Goal: Task Accomplishment & Management: Manage account settings

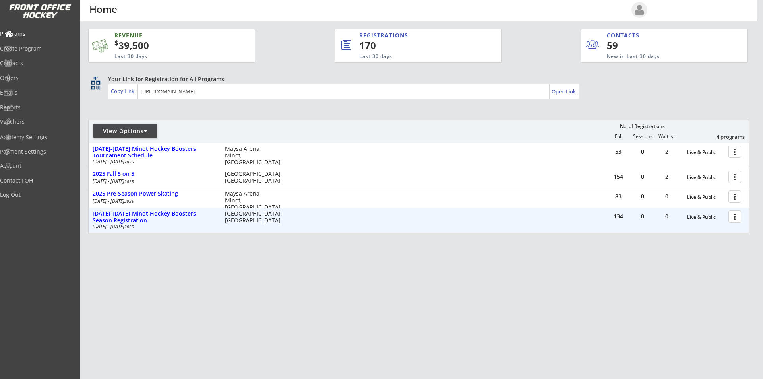
click at [735, 216] on div at bounding box center [736, 216] width 14 height 14
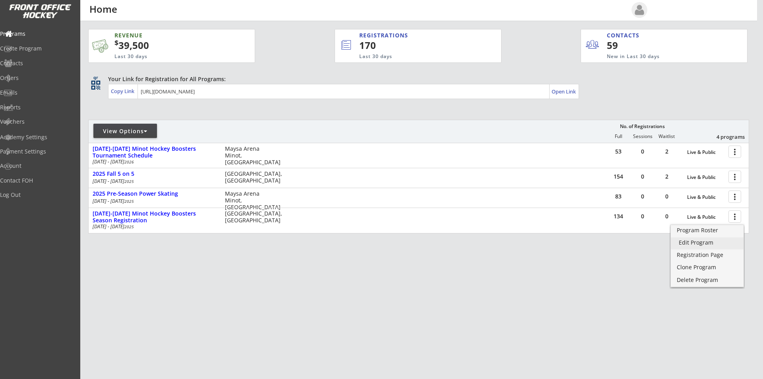
click at [717, 239] on link "Edit Program" at bounding box center [707, 243] width 73 height 12
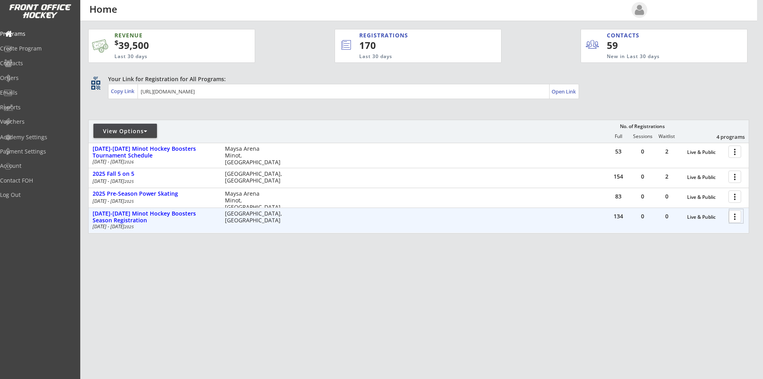
click at [733, 213] on div at bounding box center [736, 216] width 14 height 14
click at [185, 215] on div "[DATE]-[DATE] Minot Hockey Boosters Season Registration" at bounding box center [155, 217] width 124 height 14
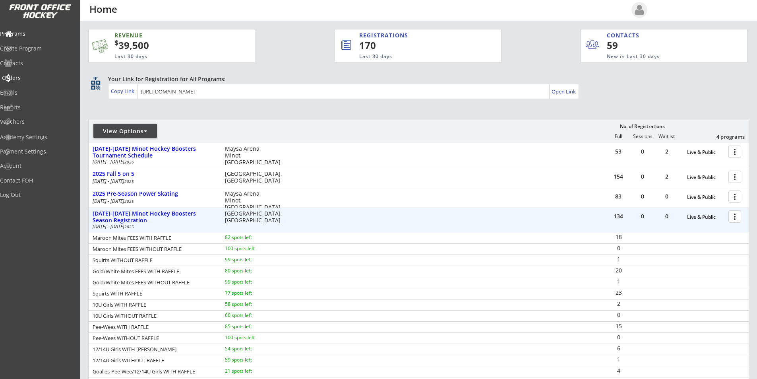
click at [26, 76] on div "Orders" at bounding box center [38, 78] width 72 height 6
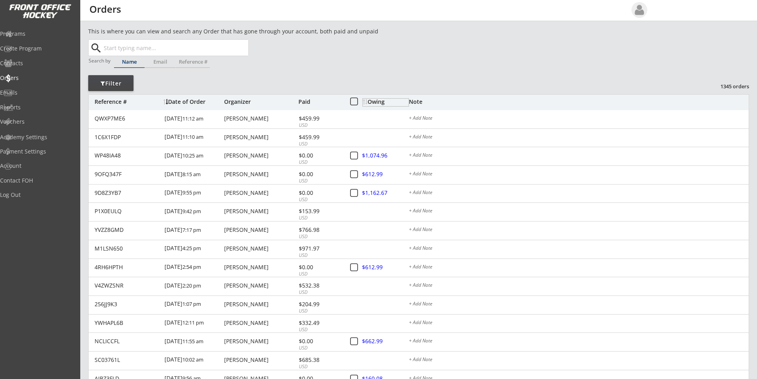
click at [378, 101] on div "Owing" at bounding box center [386, 102] width 46 height 6
click at [377, 102] on div "Owing" at bounding box center [386, 102] width 46 height 6
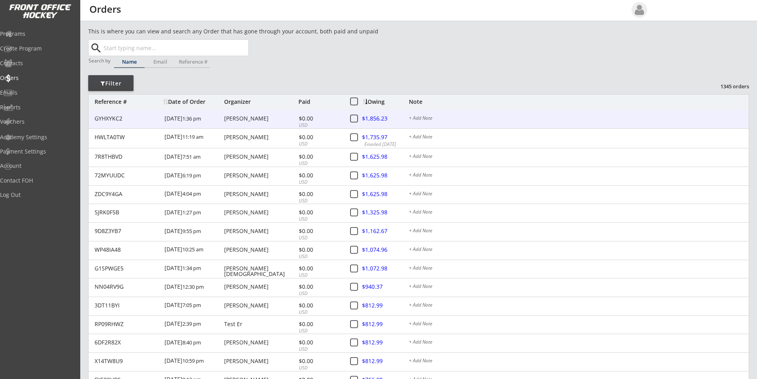
click at [374, 118] on div at bounding box center [379, 119] width 35 height 10
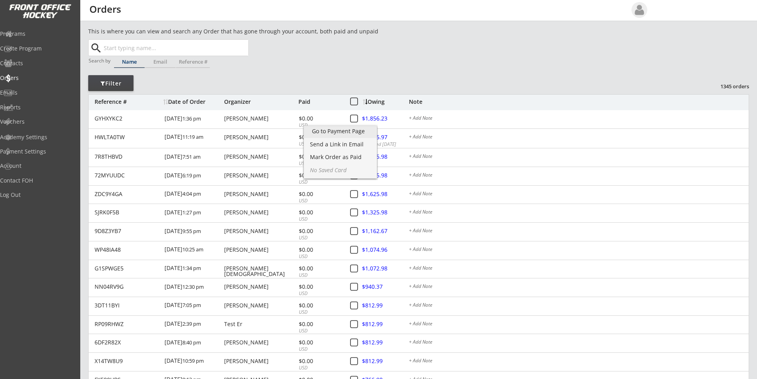
click at [356, 133] on div "Go to Payment Page" at bounding box center [340, 131] width 57 height 6
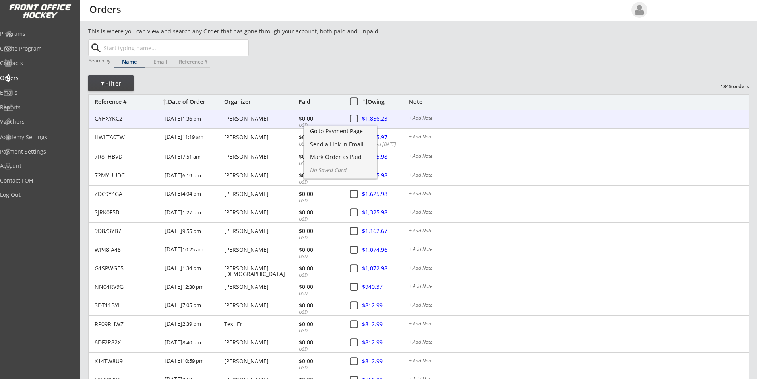
click at [116, 120] on div "GYHXYKC2" at bounding box center [127, 119] width 65 height 6
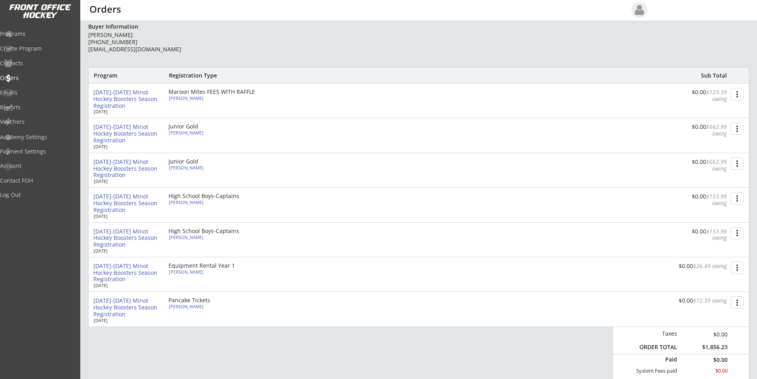
scroll to position [79, 0]
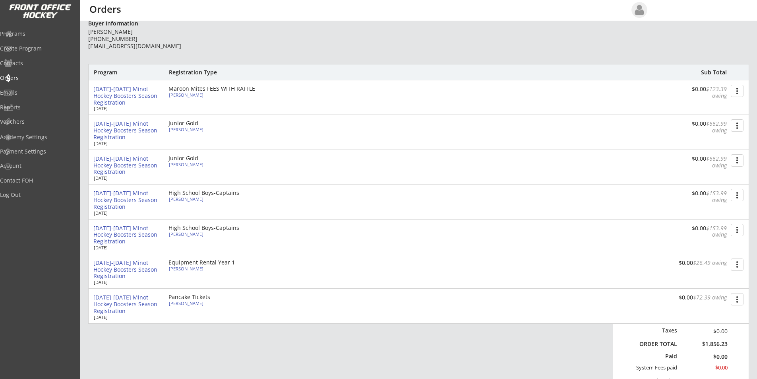
click at [738, 92] on button "more_vert" at bounding box center [737, 91] width 13 height 12
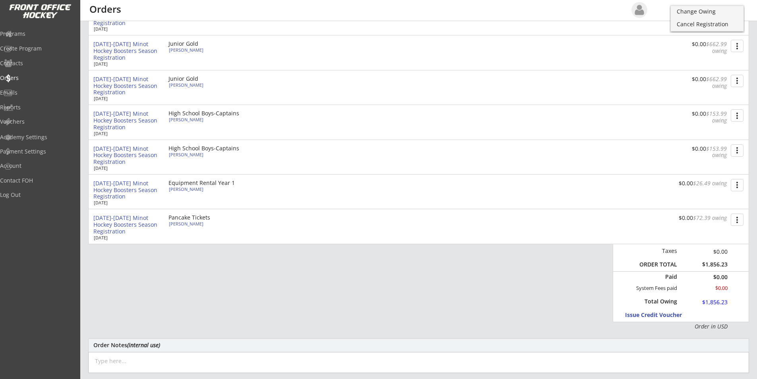
scroll to position [199, 0]
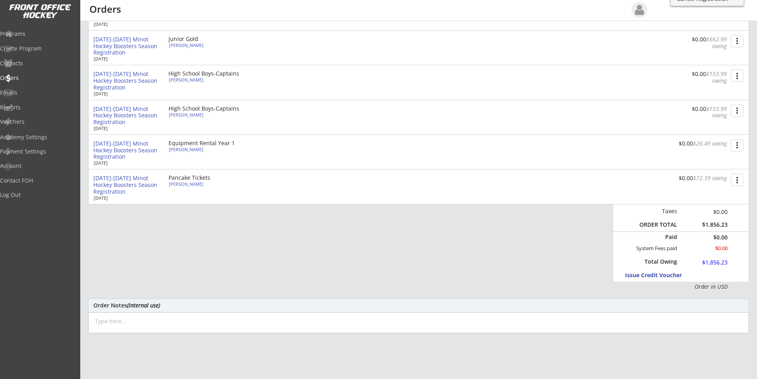
click at [738, 180] on button "more_vert" at bounding box center [737, 180] width 13 height 12
click at [715, 197] on div "Change Owing" at bounding box center [707, 195] width 57 height 6
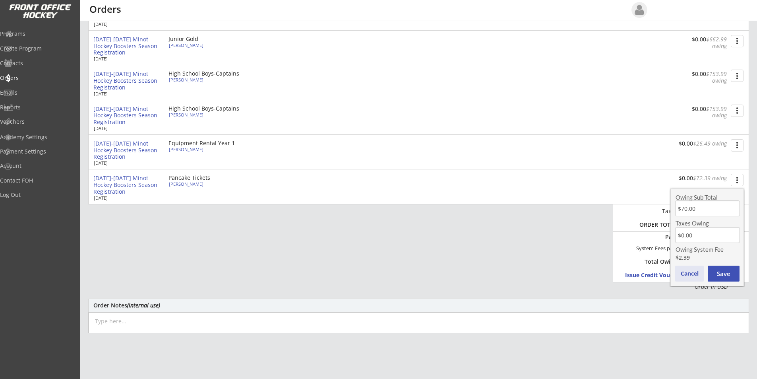
click at [683, 272] on button "Cancel" at bounding box center [689, 273] width 29 height 16
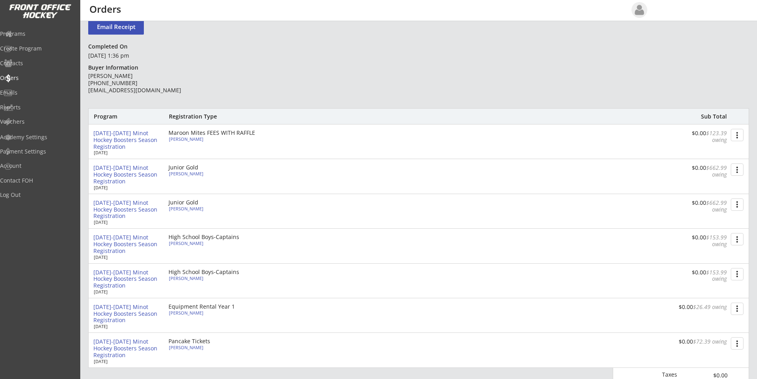
scroll to position [0, 0]
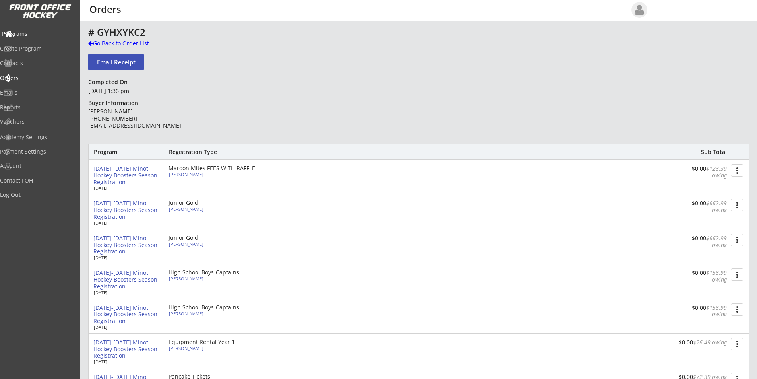
click at [41, 35] on div "Programs" at bounding box center [38, 34] width 72 height 6
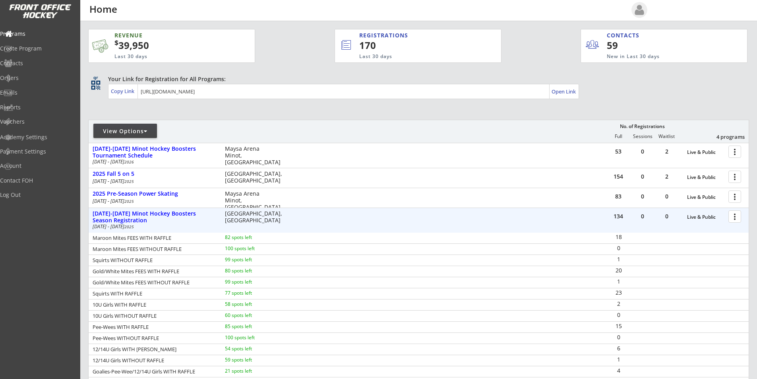
click at [734, 216] on div at bounding box center [736, 216] width 14 height 14
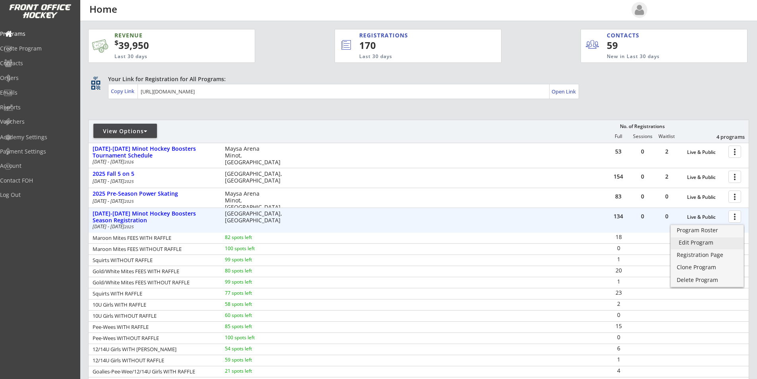
click at [710, 243] on div "Edit Program" at bounding box center [707, 243] width 57 height 6
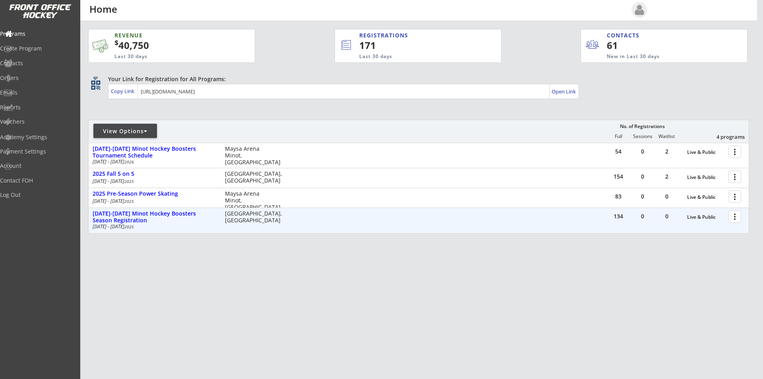
click at [733, 211] on div at bounding box center [736, 216] width 14 height 14
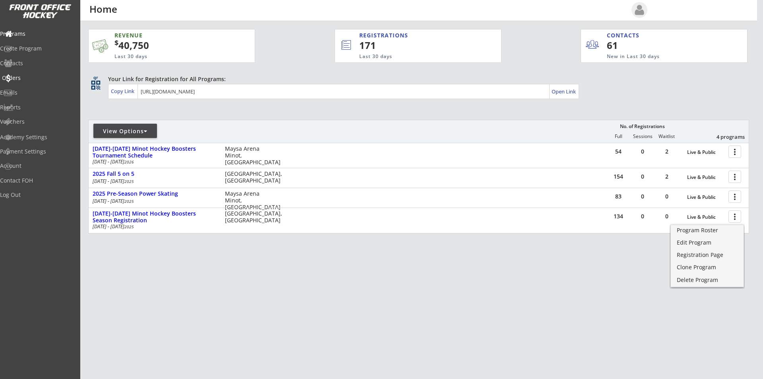
click at [23, 79] on div "Orders" at bounding box center [38, 78] width 72 height 6
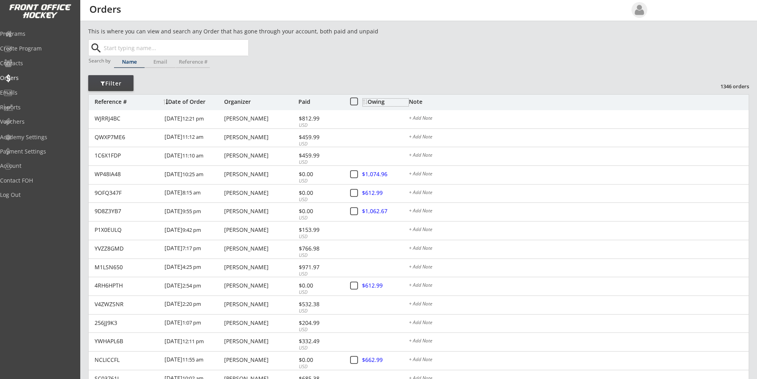
click at [378, 99] on div "Owing" at bounding box center [386, 102] width 46 height 6
click at [378, 102] on div "Owing" at bounding box center [386, 102] width 46 height 6
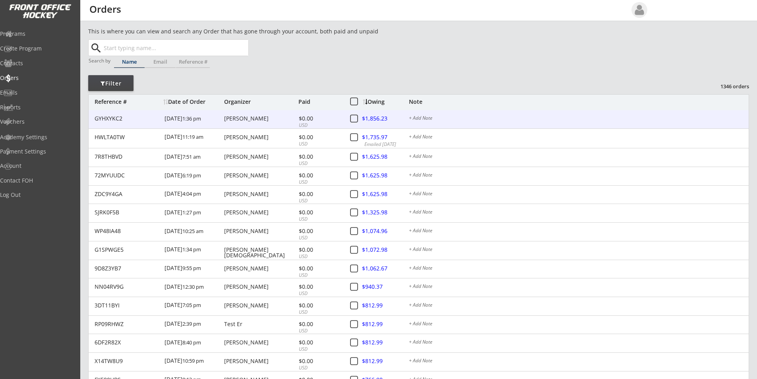
click at [376, 117] on div at bounding box center [379, 119] width 35 height 10
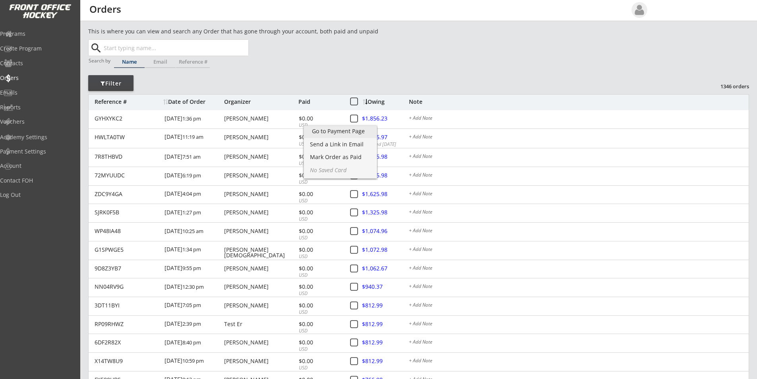
click at [340, 132] on div "Go to Payment Page" at bounding box center [340, 131] width 57 height 6
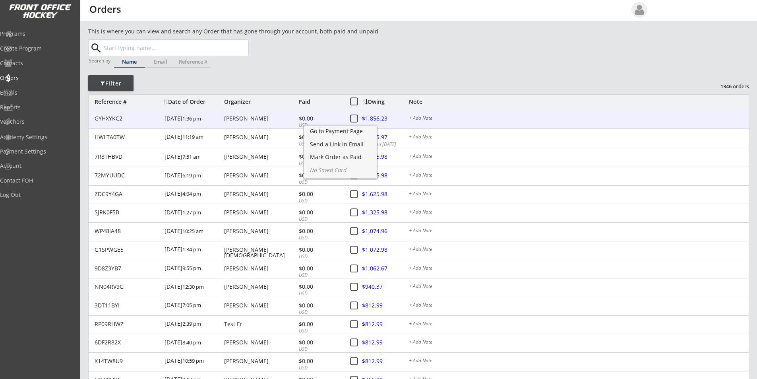
click at [136, 119] on div "GYHXYKC2" at bounding box center [127, 119] width 65 height 6
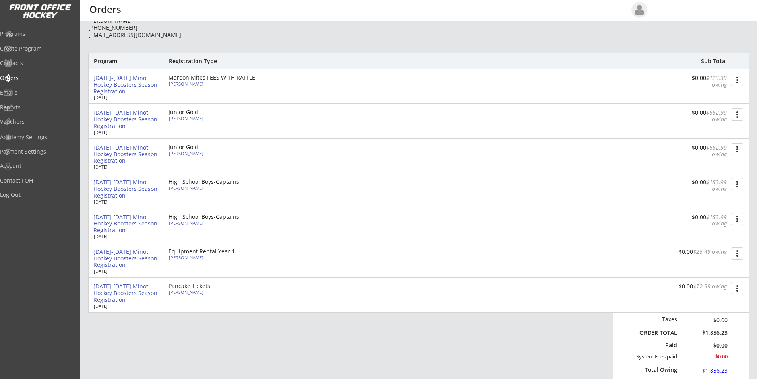
scroll to position [119, 0]
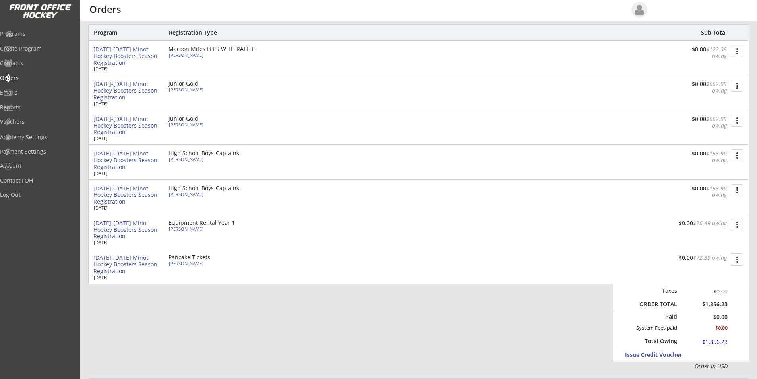
click at [738, 50] on button "more_vert" at bounding box center [737, 51] width 13 height 12
click at [725, 68] on div "Change Owing" at bounding box center [707, 66] width 57 height 6
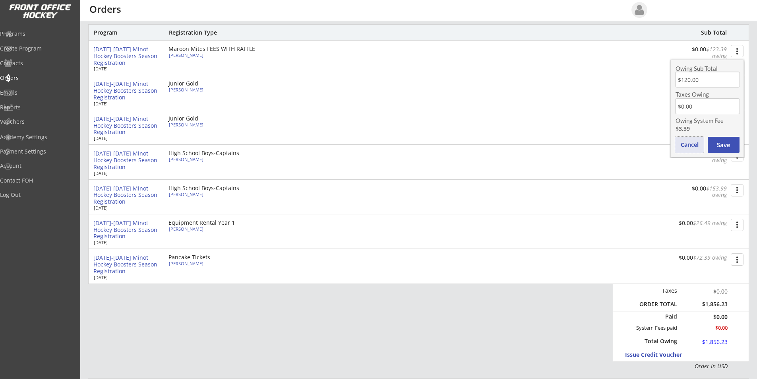
click at [687, 146] on button "Cancel" at bounding box center [689, 145] width 29 height 16
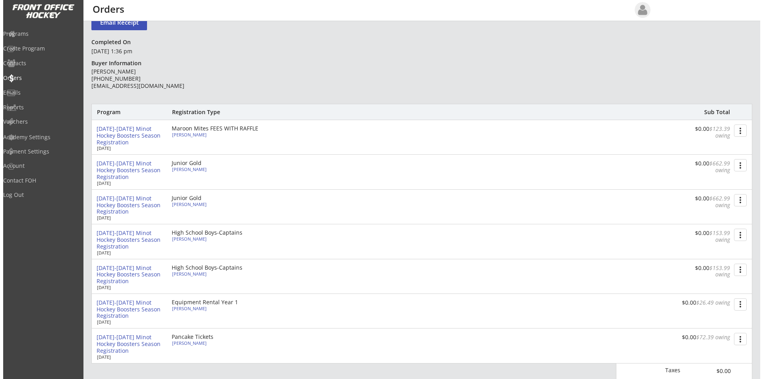
scroll to position [0, 0]
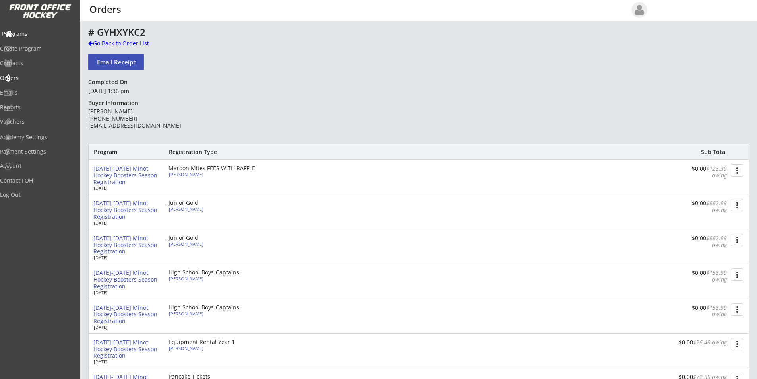
click at [35, 33] on div "Programs" at bounding box center [38, 34] width 72 height 6
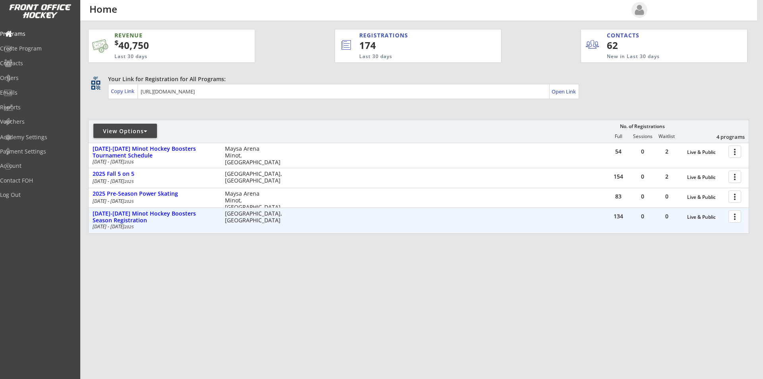
click at [738, 215] on div at bounding box center [736, 216] width 14 height 14
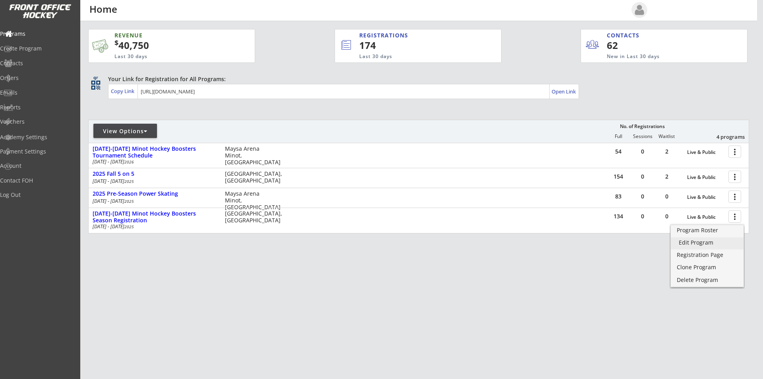
click at [703, 243] on div "Edit Program" at bounding box center [707, 243] width 57 height 6
drag, startPoint x: 33, startPoint y: 78, endPoint x: 60, endPoint y: 87, distance: 28.8
click at [33, 78] on div "Orders" at bounding box center [38, 78] width 72 height 6
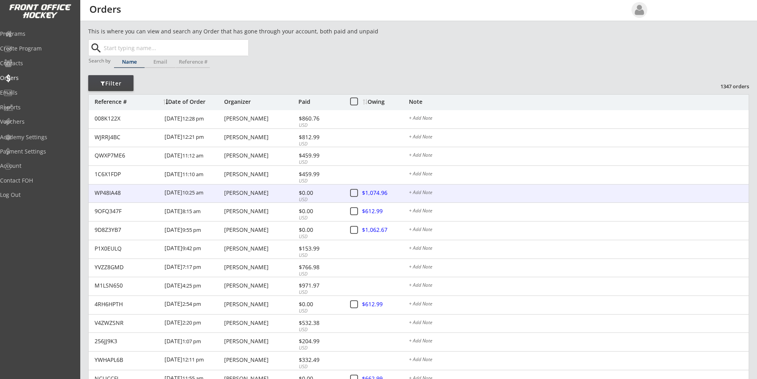
click at [375, 190] on div at bounding box center [379, 193] width 35 height 10
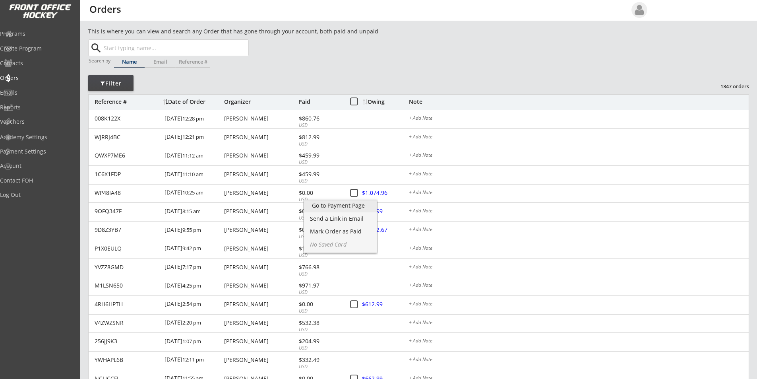
click at [355, 206] on div "Go to Payment Page" at bounding box center [340, 206] width 57 height 6
click at [379, 99] on div "Owing" at bounding box center [386, 102] width 46 height 6
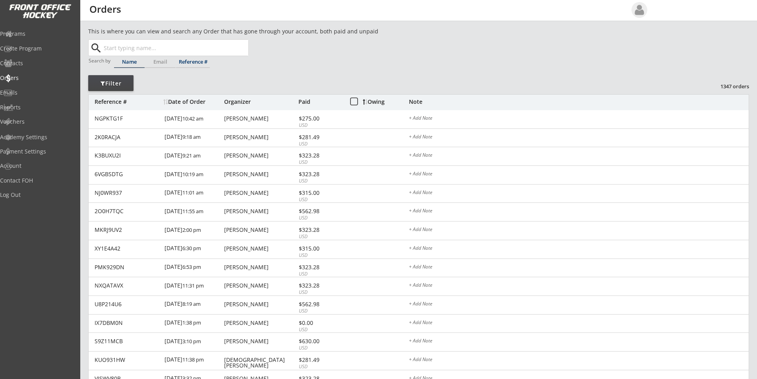
click at [186, 47] on input "text" at bounding box center [175, 48] width 146 height 16
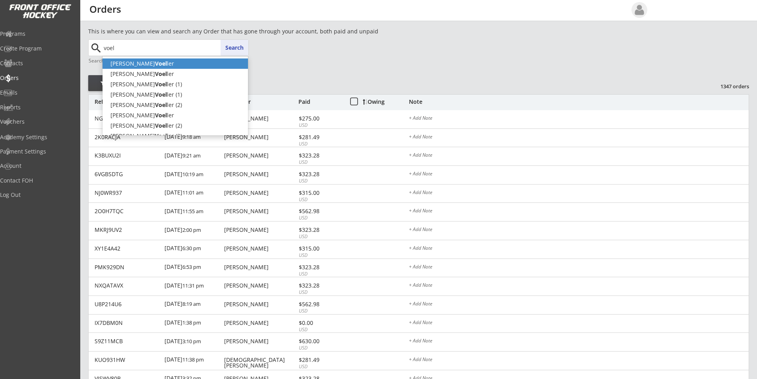
click at [155, 65] on strong "Voel" at bounding box center [161, 64] width 12 height 8
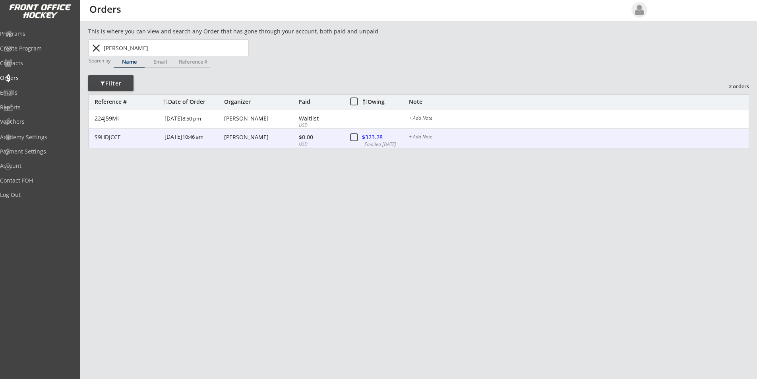
type input "Julie Voeller"
click at [375, 136] on div at bounding box center [379, 138] width 35 height 10
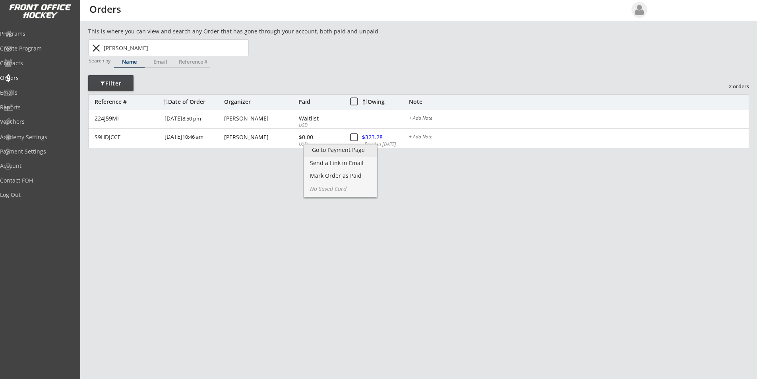
click at [350, 149] on div "Go to Payment Page" at bounding box center [340, 150] width 57 height 6
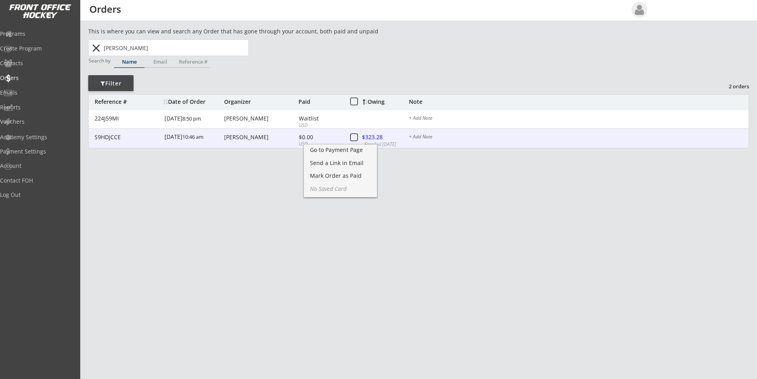
click at [144, 136] on div "S9HDJCCE" at bounding box center [127, 137] width 65 height 6
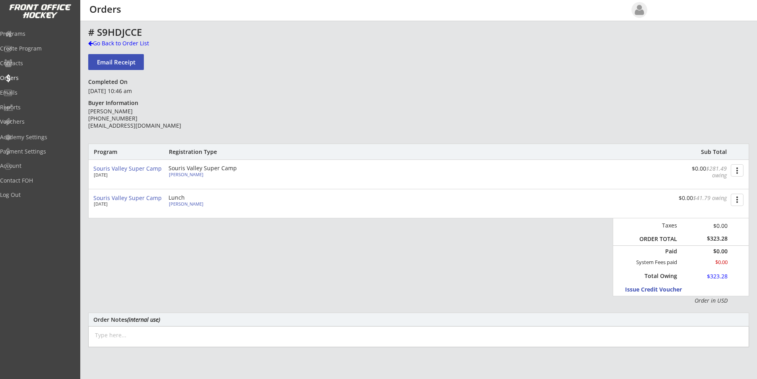
click at [737, 168] on button "more_vert" at bounding box center [737, 170] width 13 height 12
click at [706, 197] on div "Cancel Registration" at bounding box center [707, 198] width 57 height 6
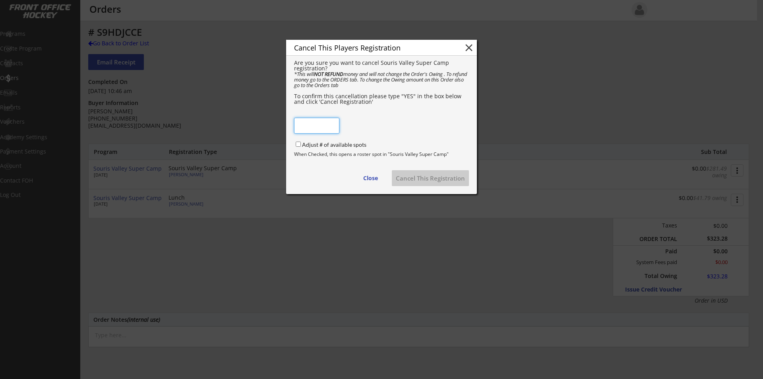
click at [308, 126] on input "input" at bounding box center [316, 126] width 45 height 16
type input "c"
type input "C"
click at [251, 119] on body "REVENUE $ 41,590 Last 30 days REGISTRATIONS 174 Last 30 days CONTACTS 62 New in…" at bounding box center [381, 189] width 763 height 379
type input "YES"
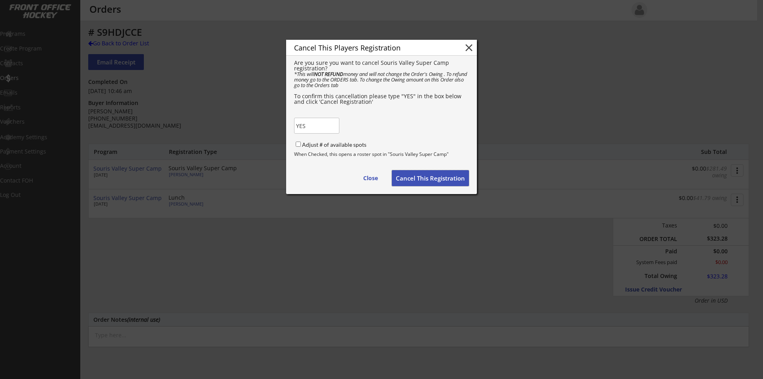
click at [422, 174] on button "Cancel This Registration" at bounding box center [430, 178] width 77 height 16
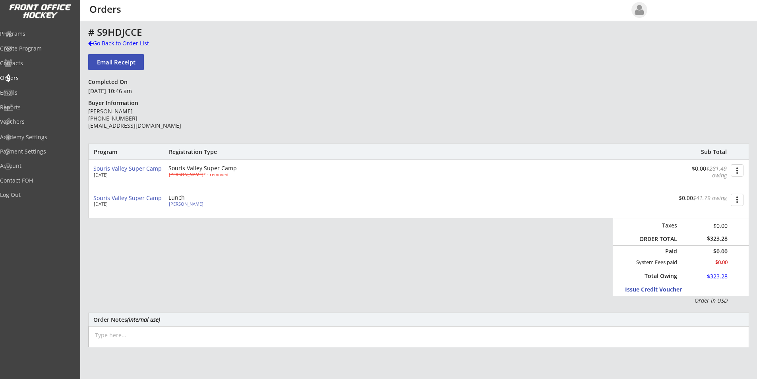
click at [736, 199] on button "more_vert" at bounding box center [737, 200] width 13 height 12
click at [697, 225] on div "Cancel Registration" at bounding box center [707, 227] width 57 height 6
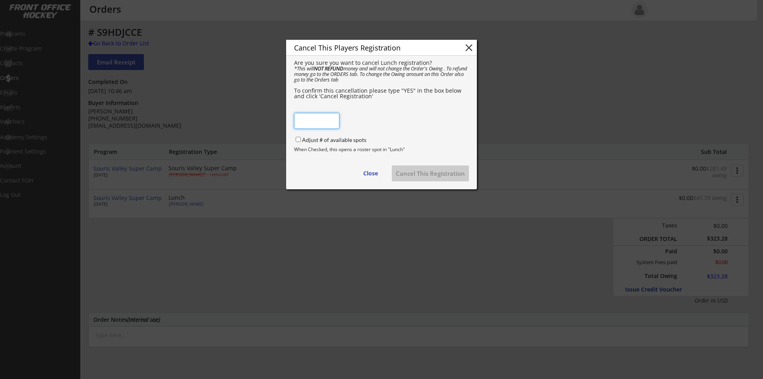
click at [324, 121] on input "input" at bounding box center [316, 121] width 45 height 16
type input "YES"
click at [442, 172] on button "Cancel This Registration" at bounding box center [430, 173] width 77 height 16
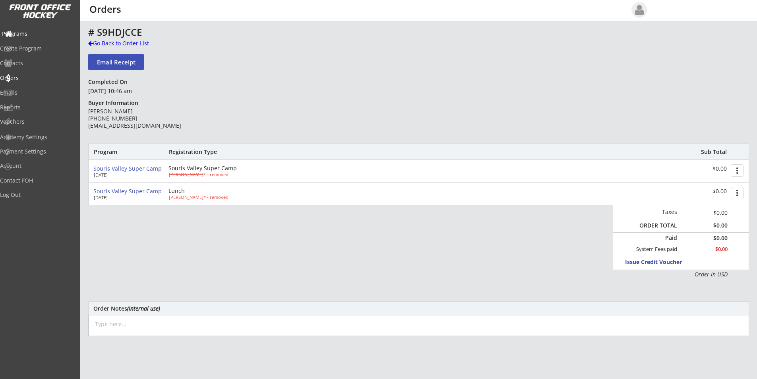
click at [33, 36] on div "Programs" at bounding box center [38, 34] width 72 height 6
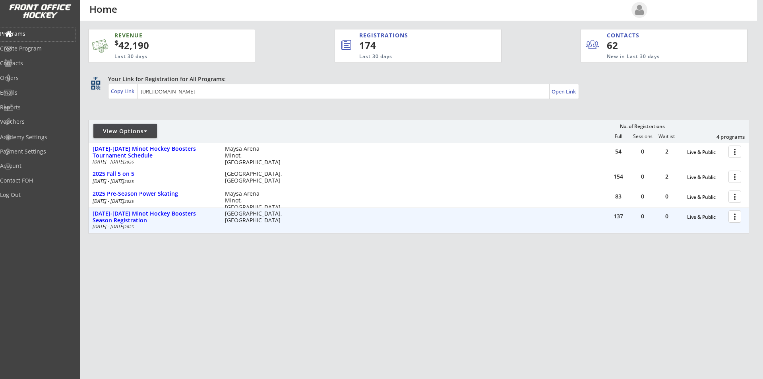
click at [734, 218] on div at bounding box center [736, 216] width 14 height 14
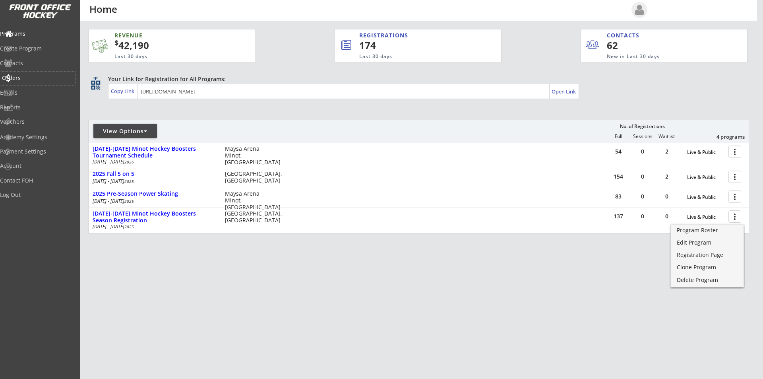
click at [31, 76] on div "Orders" at bounding box center [38, 78] width 72 height 6
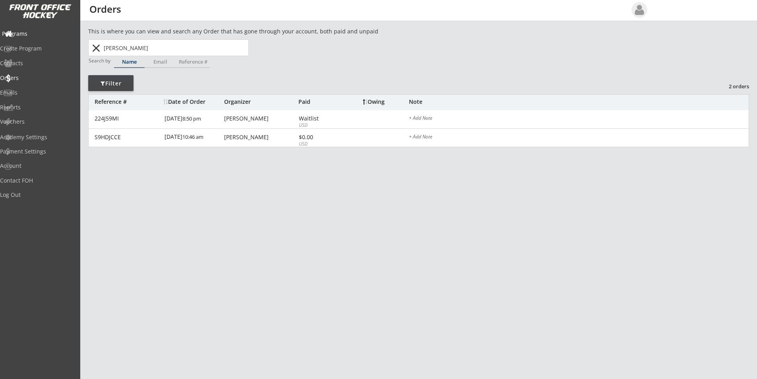
click at [40, 36] on div "Programs" at bounding box center [38, 34] width 72 height 6
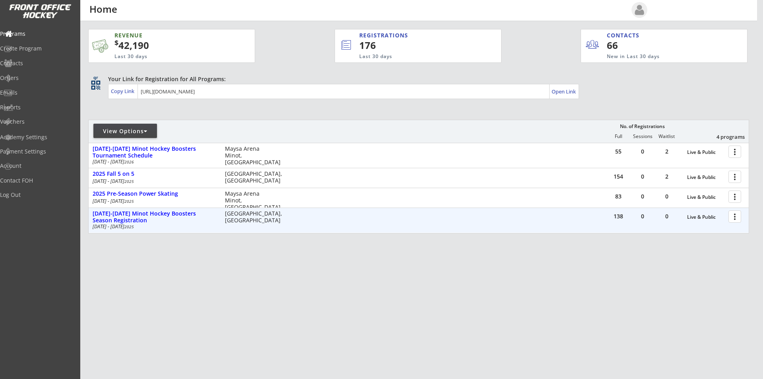
click at [736, 221] on div at bounding box center [736, 216] width 14 height 14
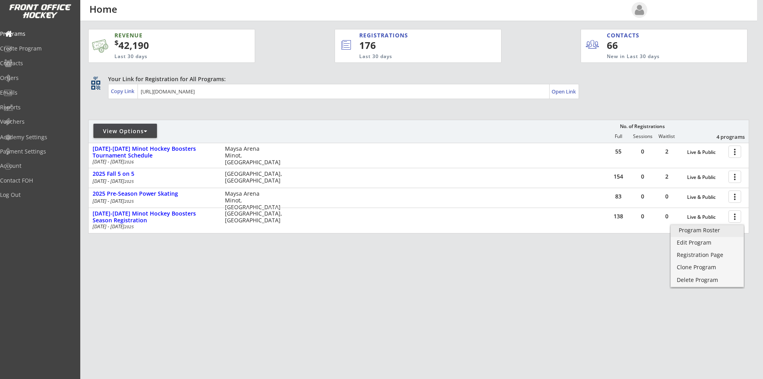
click at [715, 235] on link "Program Roster" at bounding box center [707, 231] width 73 height 12
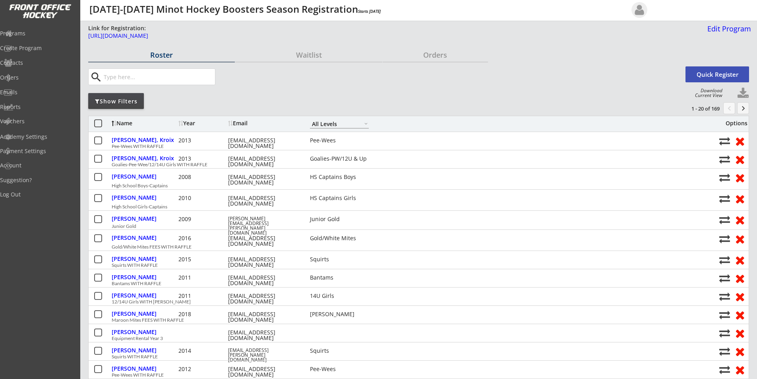
click at [324, 123] on select "Learn to Play Boys Learn to Play Girls Maroon Mites Gold/White Mites Squirts Pe…" at bounding box center [339, 123] width 59 height 9
select select ""Gold/White Mites""
click at [310, 119] on select "Learn to Play Boys Learn to Play Girls Maroon Mites Gold/White Mites Squirts Pe…" at bounding box center [339, 123] width 59 height 9
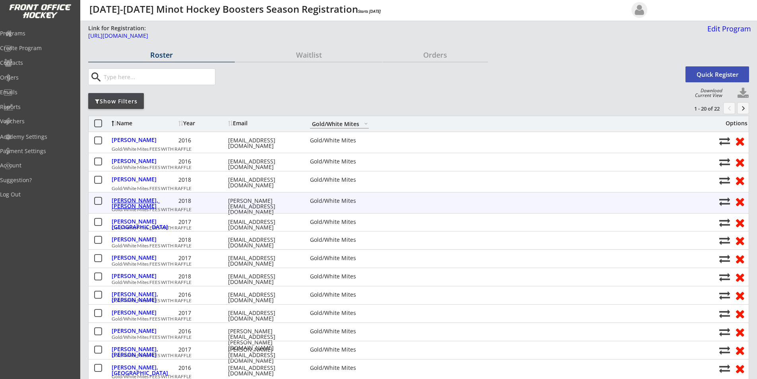
drag, startPoint x: 134, startPoint y: 199, endPoint x: 142, endPoint y: 200, distance: 7.7
click at [134, 199] on div "[PERSON_NAME], [PERSON_NAME]" at bounding box center [144, 203] width 65 height 11
select select ""Gold/White Mites""
select select ""Adult Small""
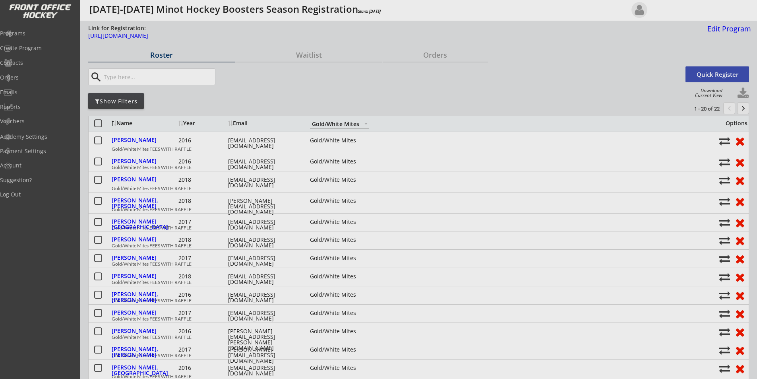
type input "[DEMOGRAPHIC_DATA]"
type input "209603956DITTU"
type input "[PERSON_NAME]"
type input "Yes"
type input "[PERSON_NAME][EMAIL_ADDRESS][DOMAIN_NAME]"
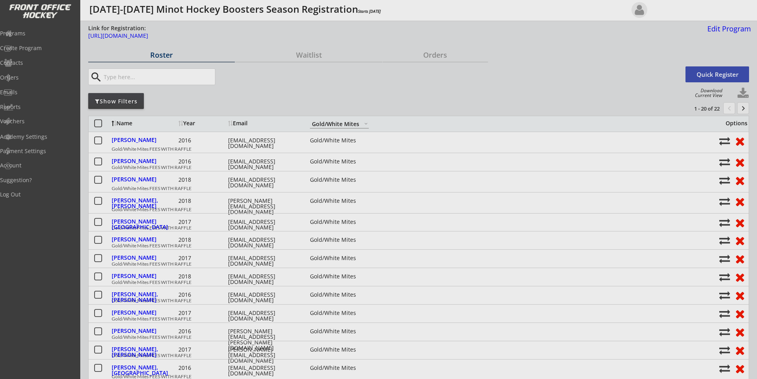
type input "[EMAIL_ADDRESS][DOMAIN_NAME]"
select select ""Yes""
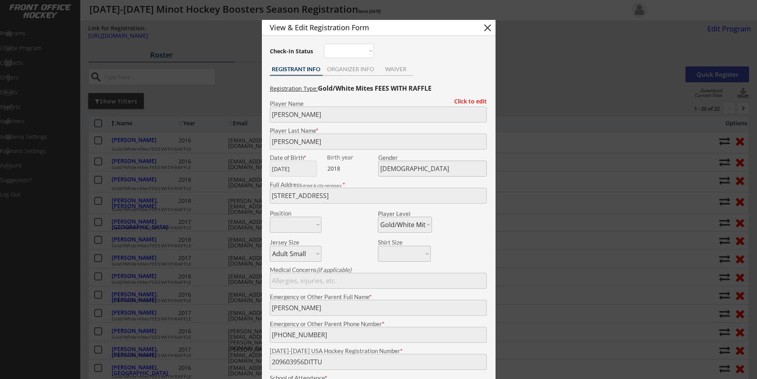
click at [487, 27] on button "close" at bounding box center [488, 28] width 12 height 12
select select ""PLACEHOLDER_1427118222253""
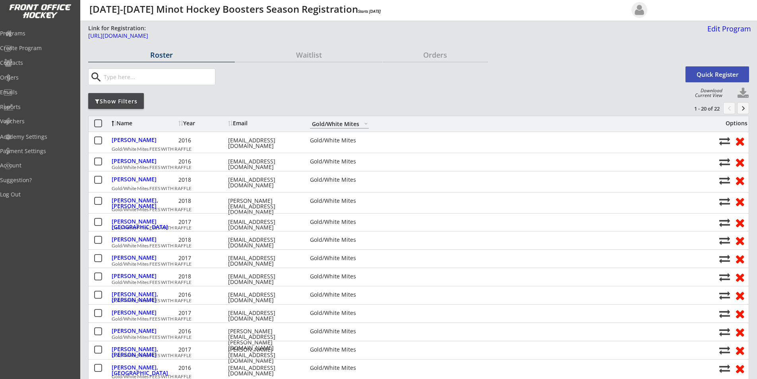
click at [344, 125] on select "Learn to Play Boys Learn to Play Girls Maroon Mites Gold/White Mites Squirts Pe…" at bounding box center [339, 123] width 59 height 9
select select ""Maroon Mites""
click at [310, 119] on select "Learn to Play Boys Learn to Play Girls Maroon Mites Gold/White Mites Squirts Pe…" at bounding box center [339, 123] width 59 height 9
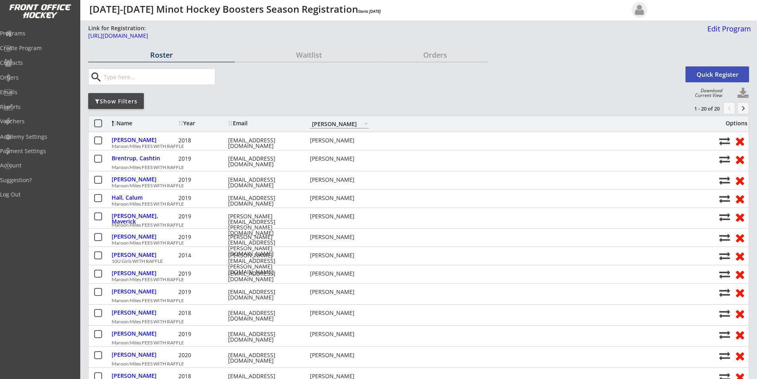
click at [136, 76] on input "input" at bounding box center [158, 77] width 113 height 16
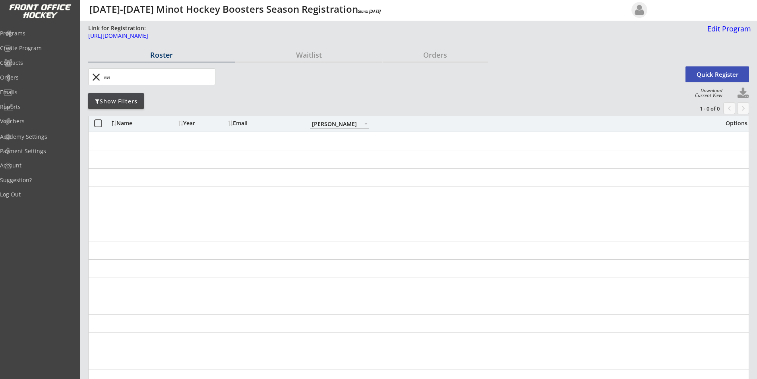
type input "aa"
click at [34, 32] on div "Programs" at bounding box center [38, 34] width 72 height 6
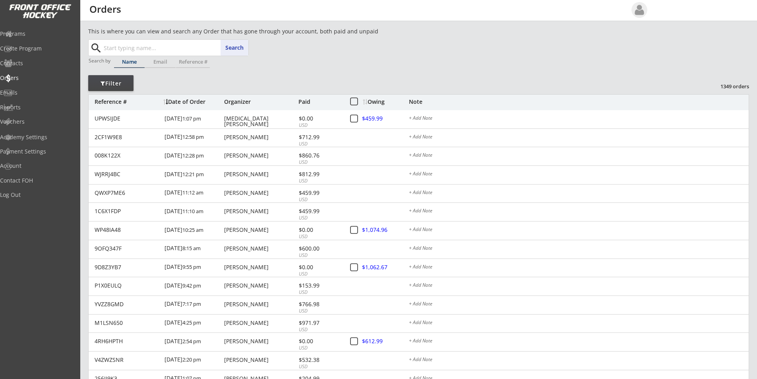
click at [140, 45] on input "text" at bounding box center [175, 48] width 146 height 16
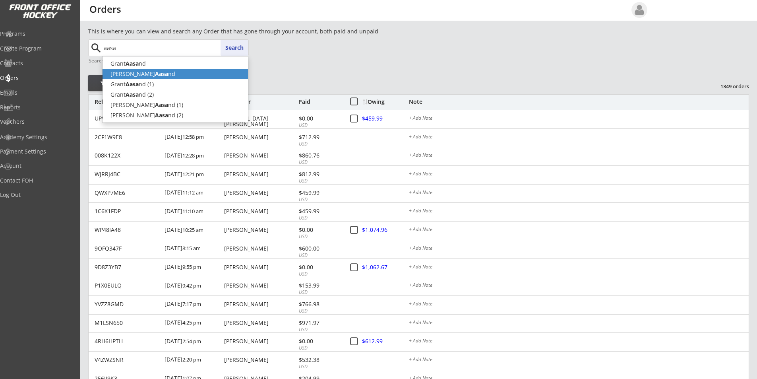
click at [138, 73] on p "[PERSON_NAME] nd" at bounding box center [175, 74] width 145 height 10
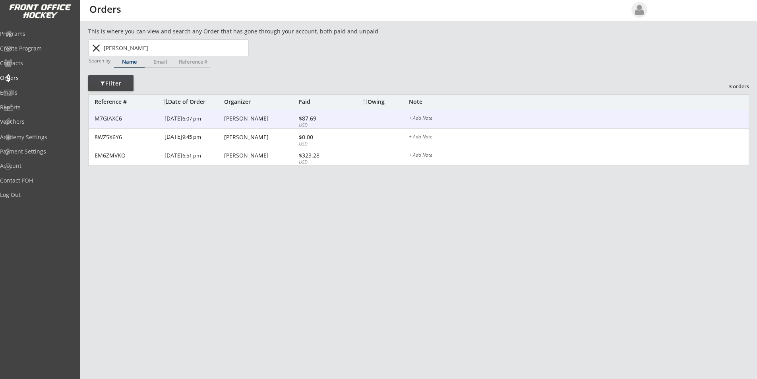
type input "[PERSON_NAME]"
click at [246, 119] on div "[PERSON_NAME]" at bounding box center [260, 119] width 72 height 6
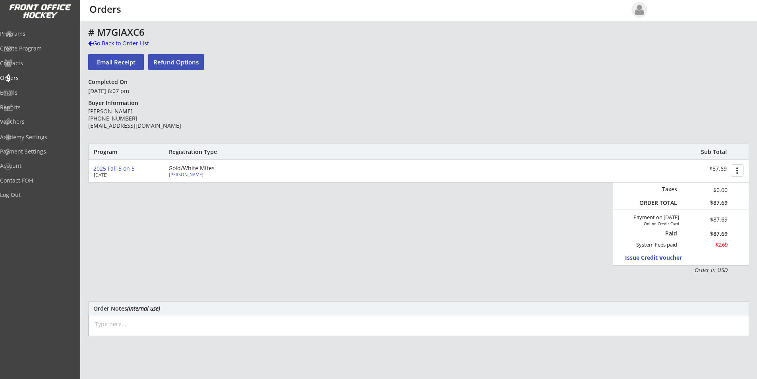
click at [176, 174] on div "[PERSON_NAME]" at bounding box center [213, 174] width 89 height 4
select select ""Gold/White Mites""
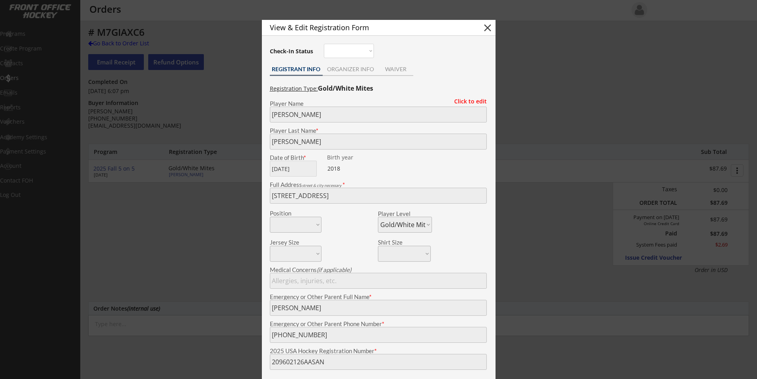
click at [487, 27] on button "close" at bounding box center [488, 28] width 12 height 12
select select ""PLACEHOLDER_1427118222253""
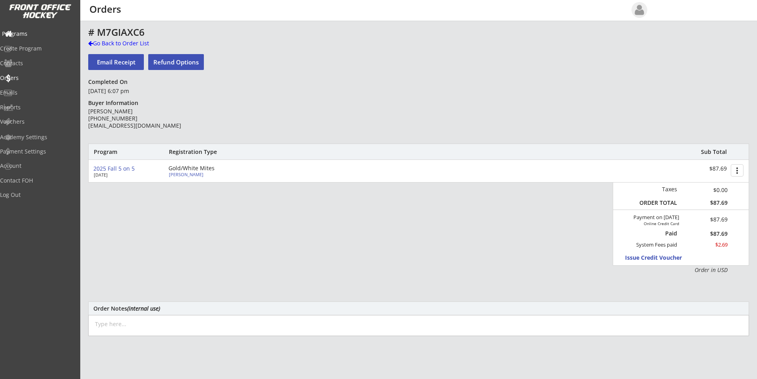
click at [25, 34] on div "Programs" at bounding box center [38, 34] width 72 height 6
